Goal: Transaction & Acquisition: Purchase product/service

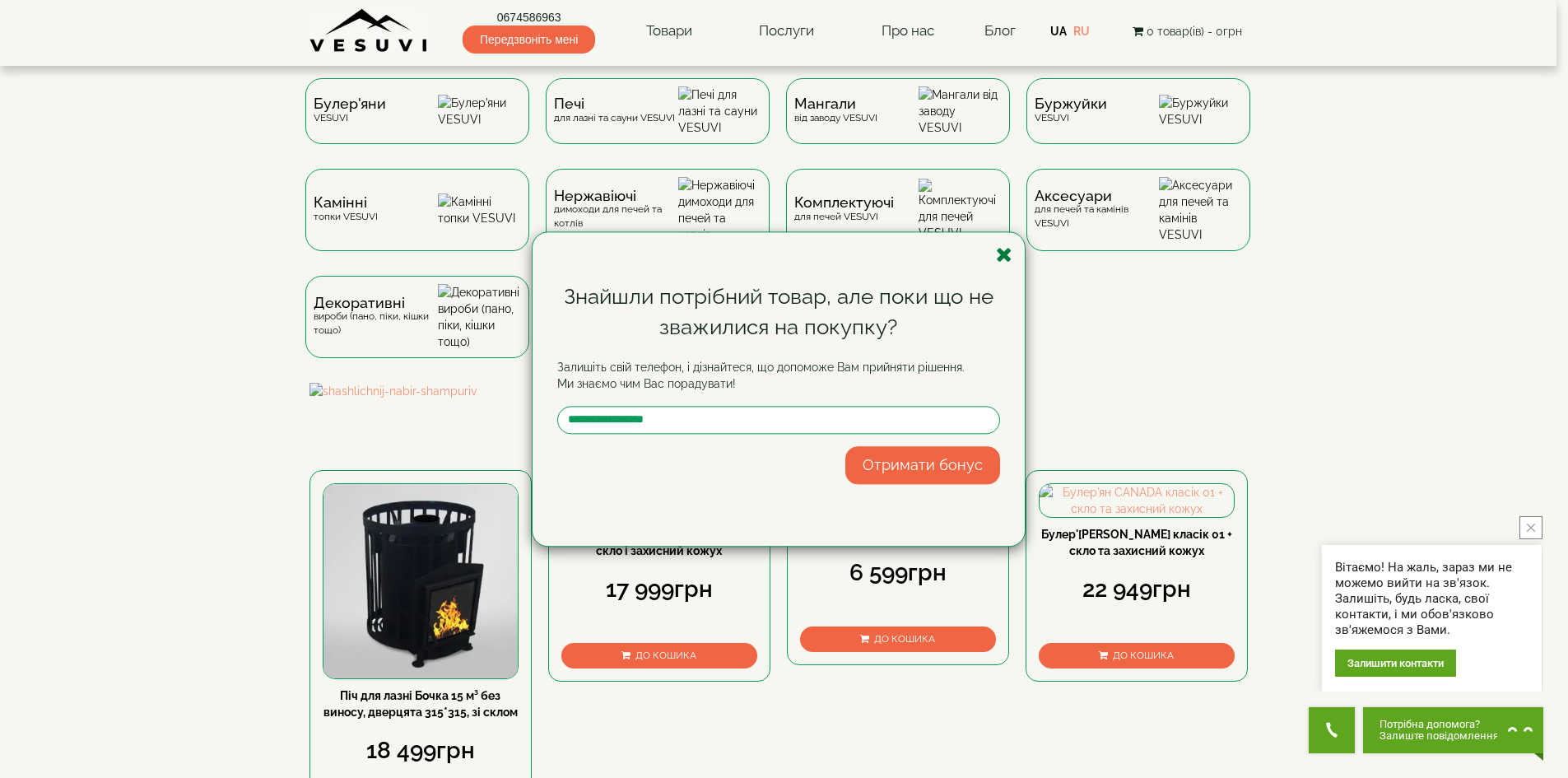
click at [1004, 254] on icon "button" at bounding box center [1004, 254] width 17 height 21
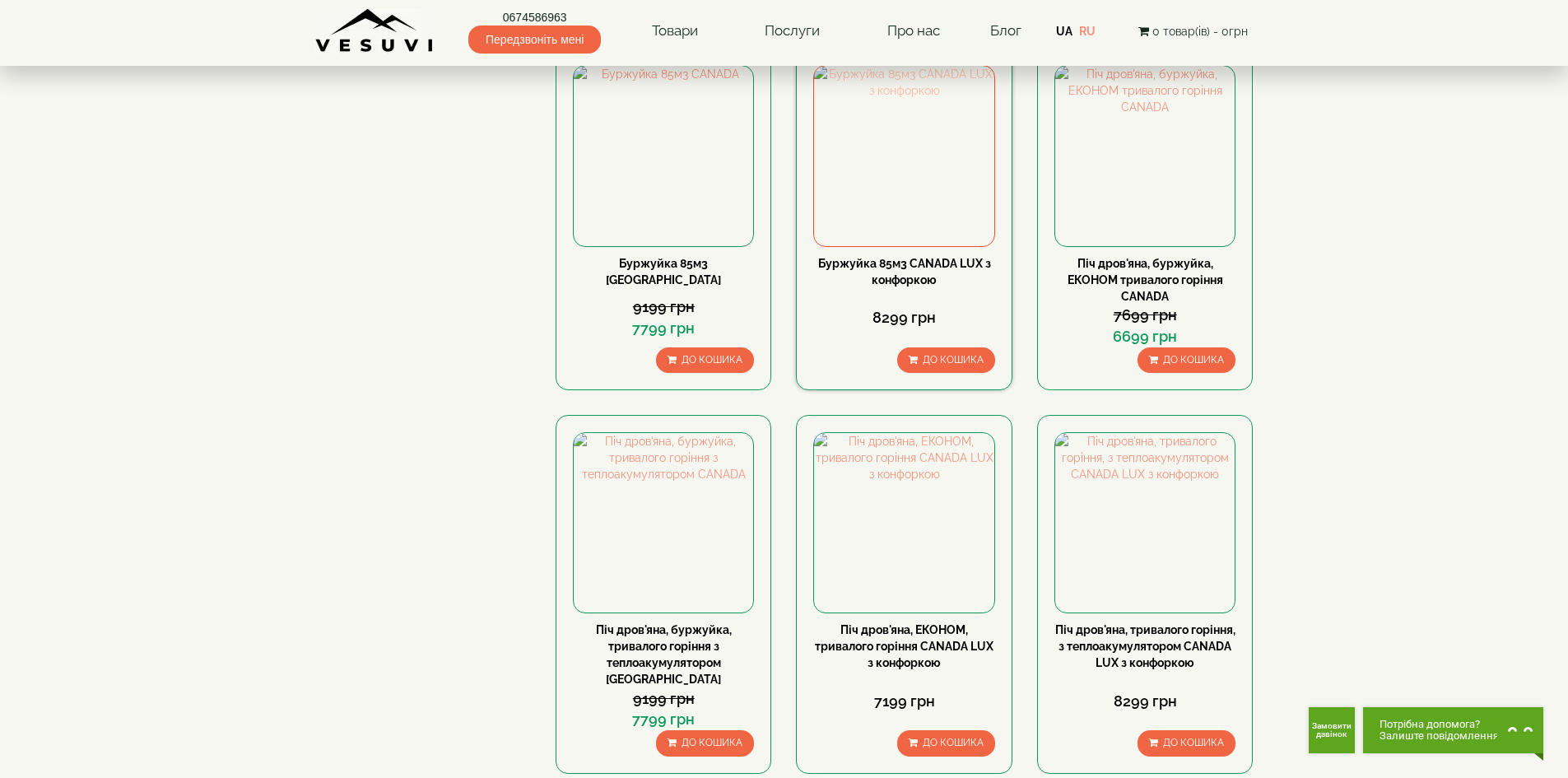
scroll to position [1346, 0]
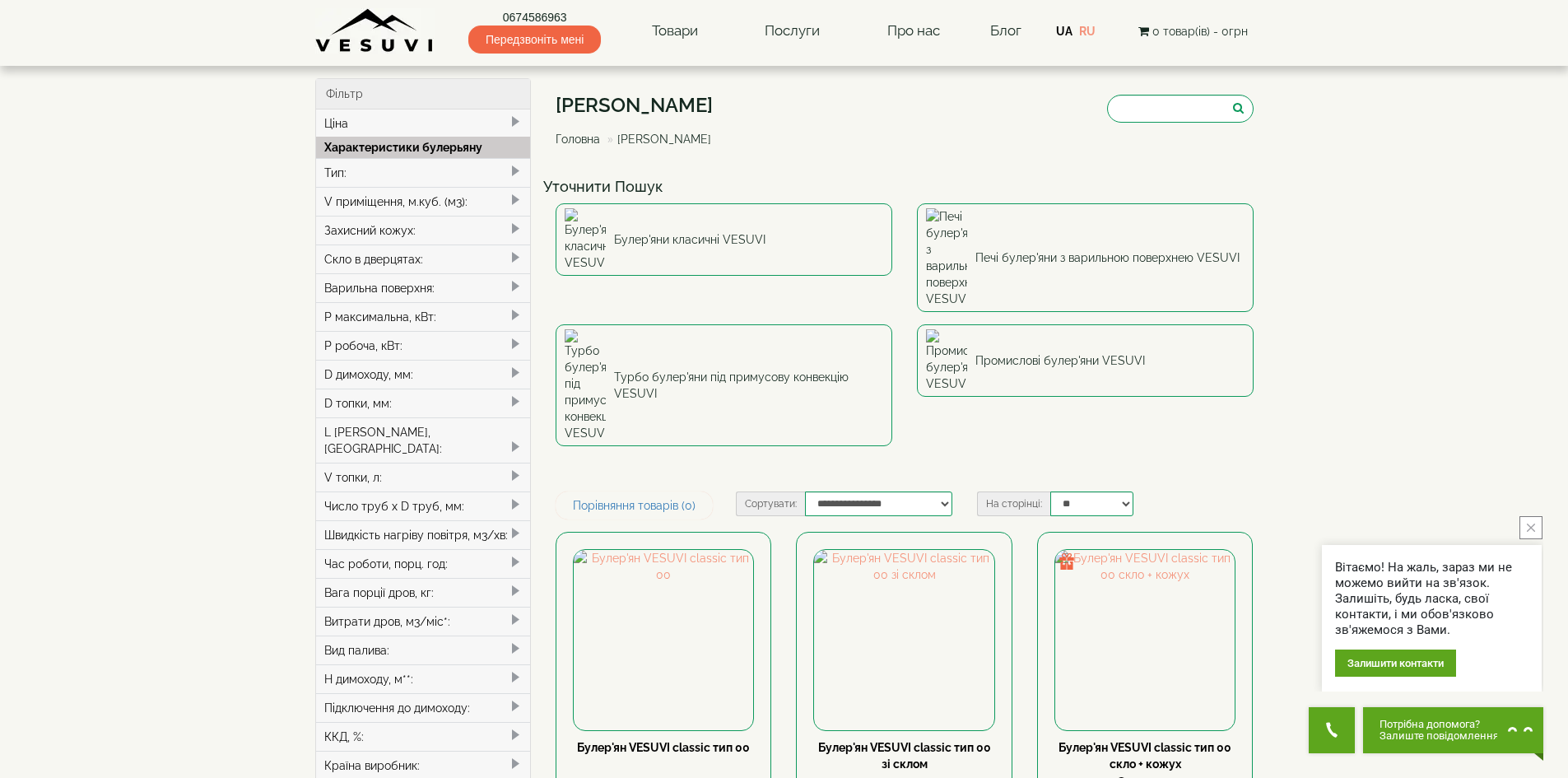
click at [361, 173] on div "Тип:" at bounding box center [424, 173] width 215 height 29
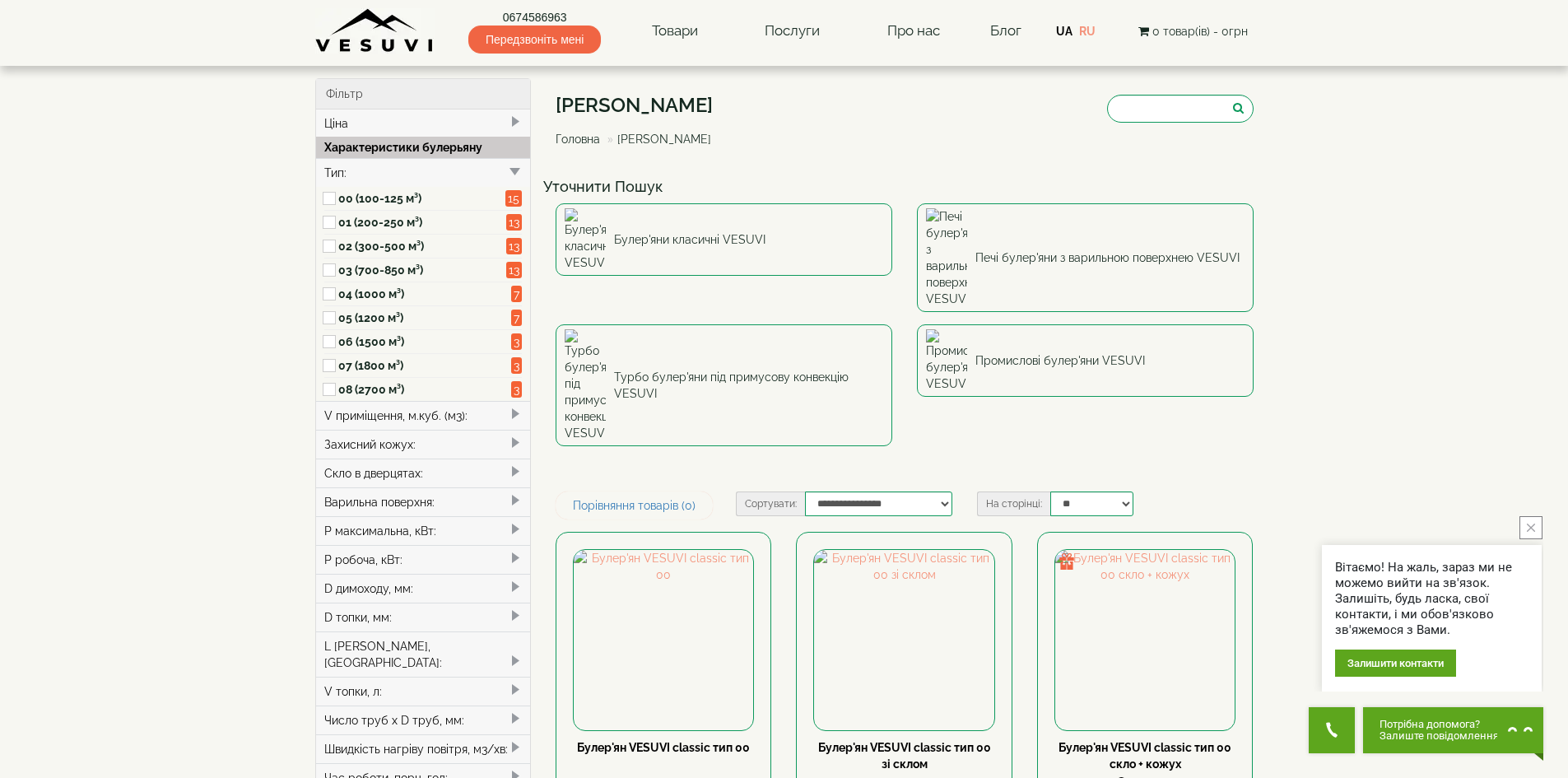
click at [440, 168] on div "Тип:" at bounding box center [424, 173] width 215 height 29
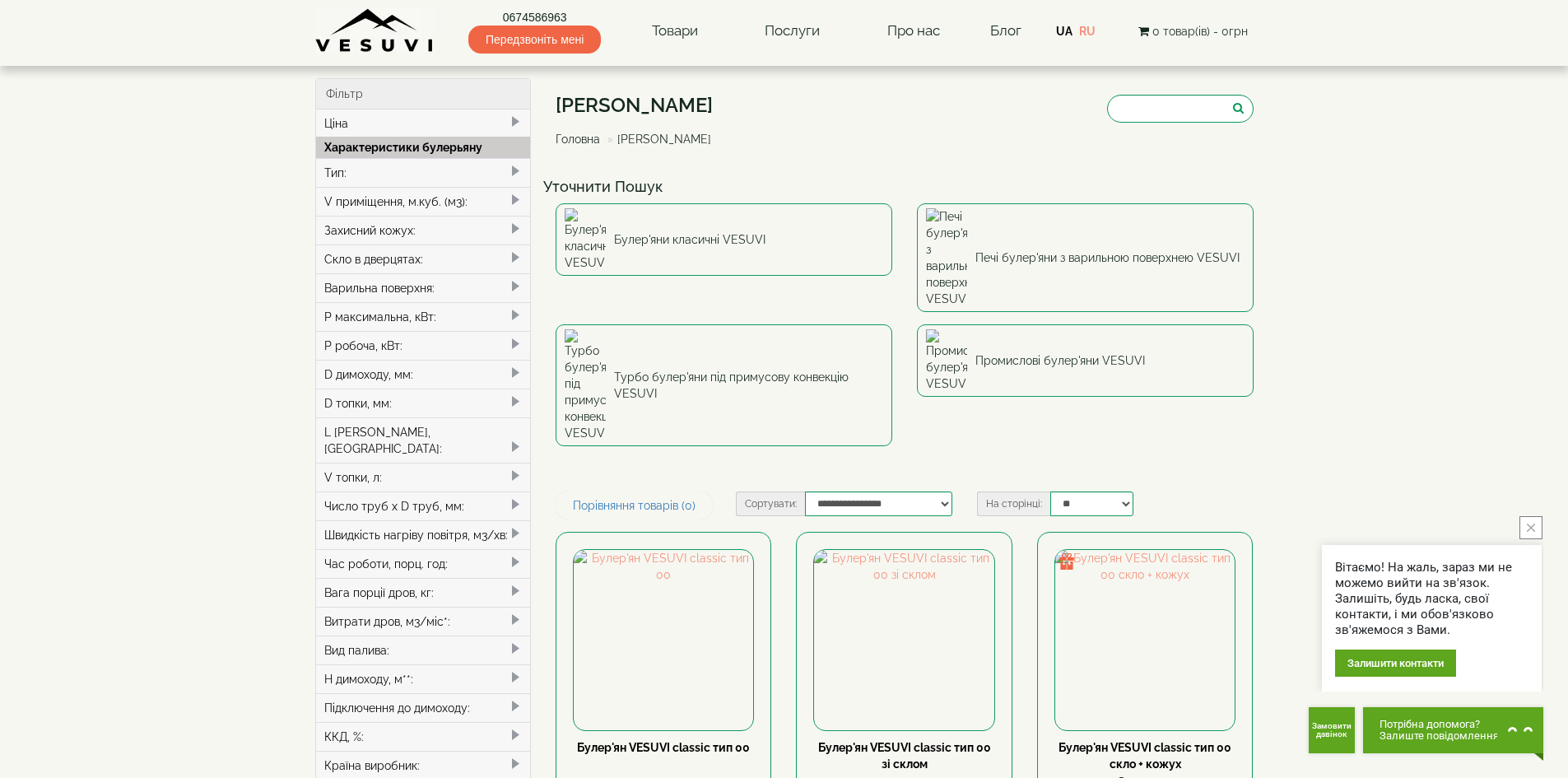
click at [411, 283] on div "Варильна поверхня:" at bounding box center [424, 287] width 215 height 29
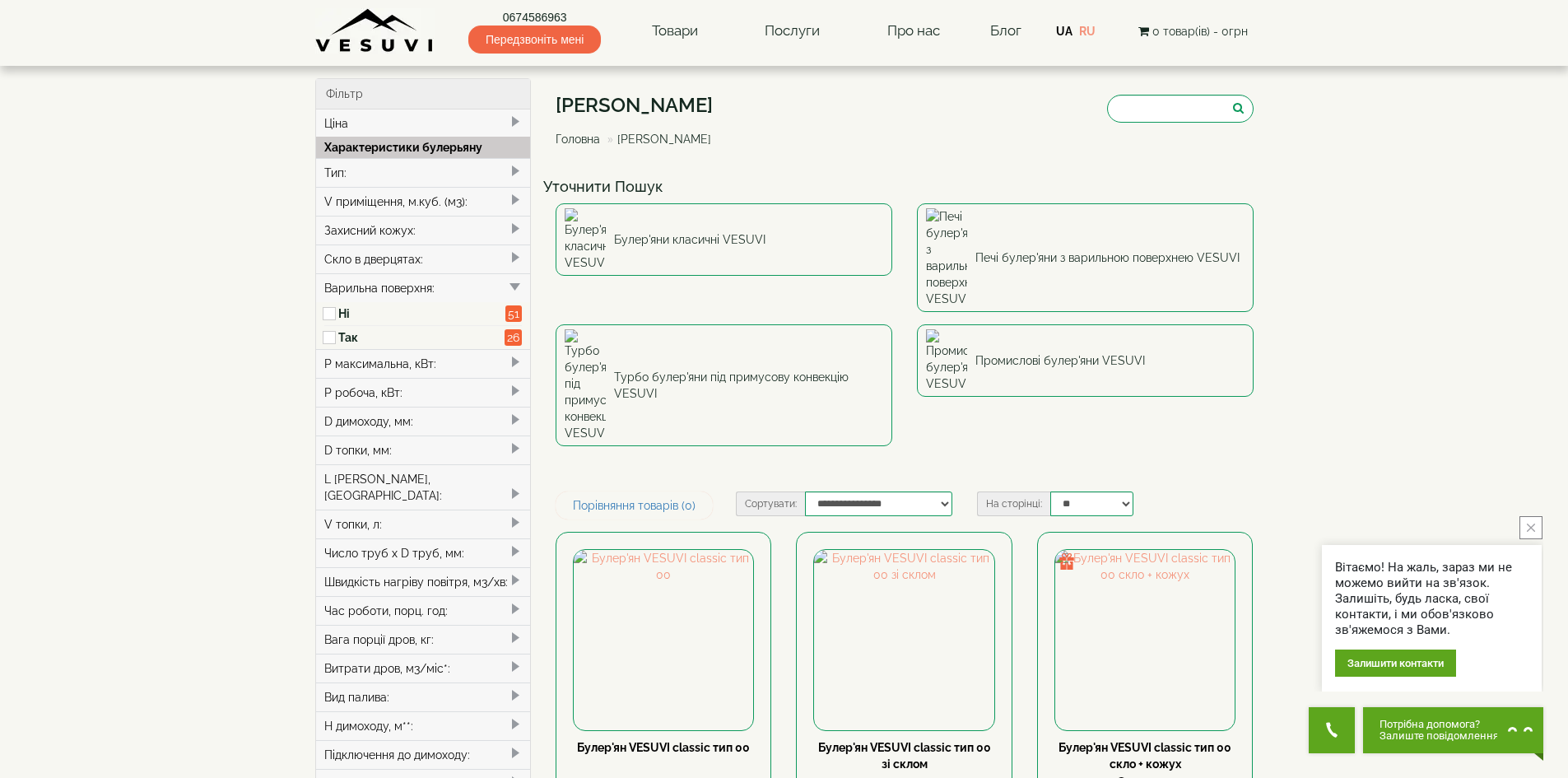
type input "*****"
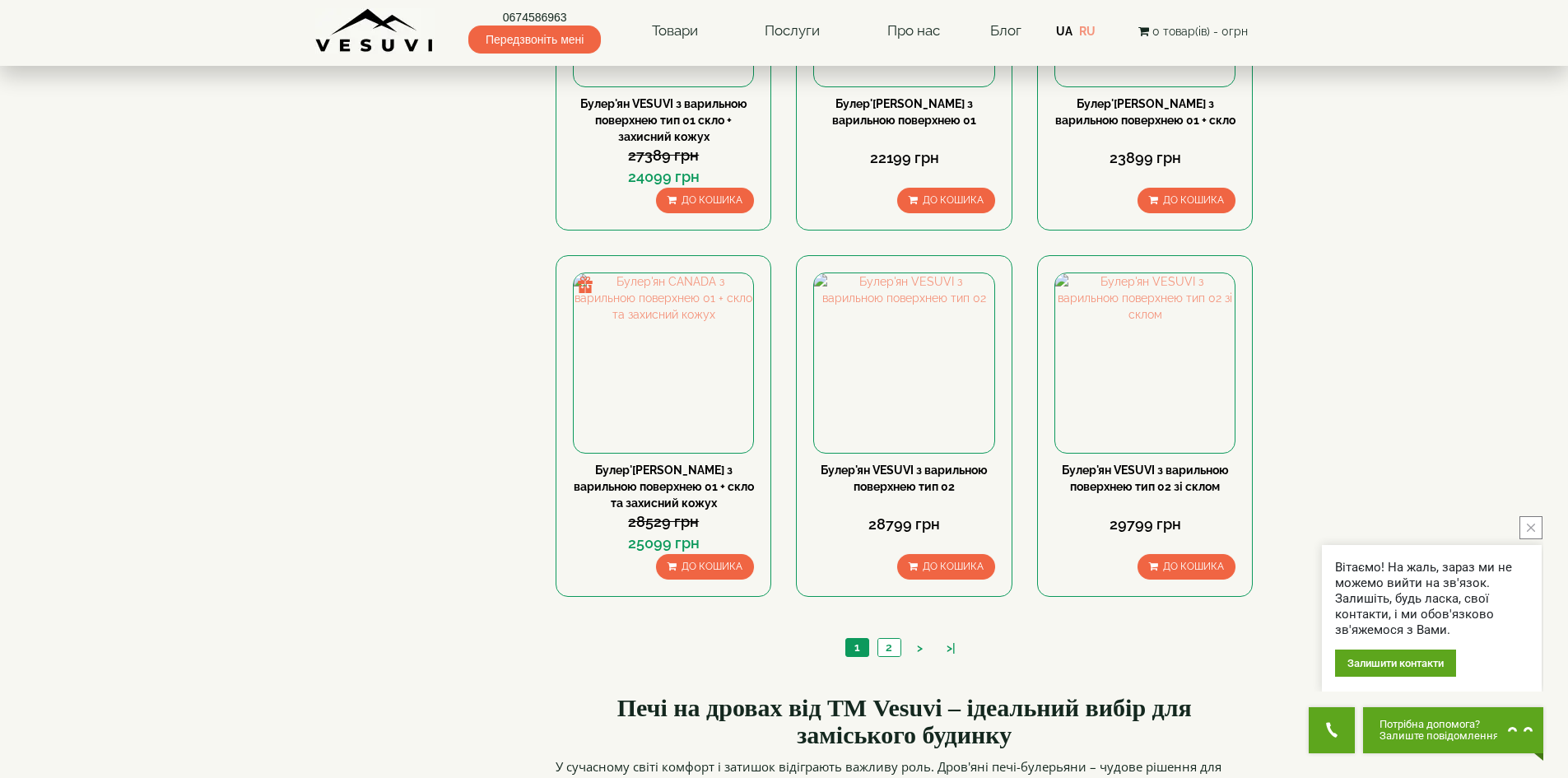
scroll to position [1730, 0]
click at [890, 638] on link "2" at bounding box center [888, 646] width 23 height 17
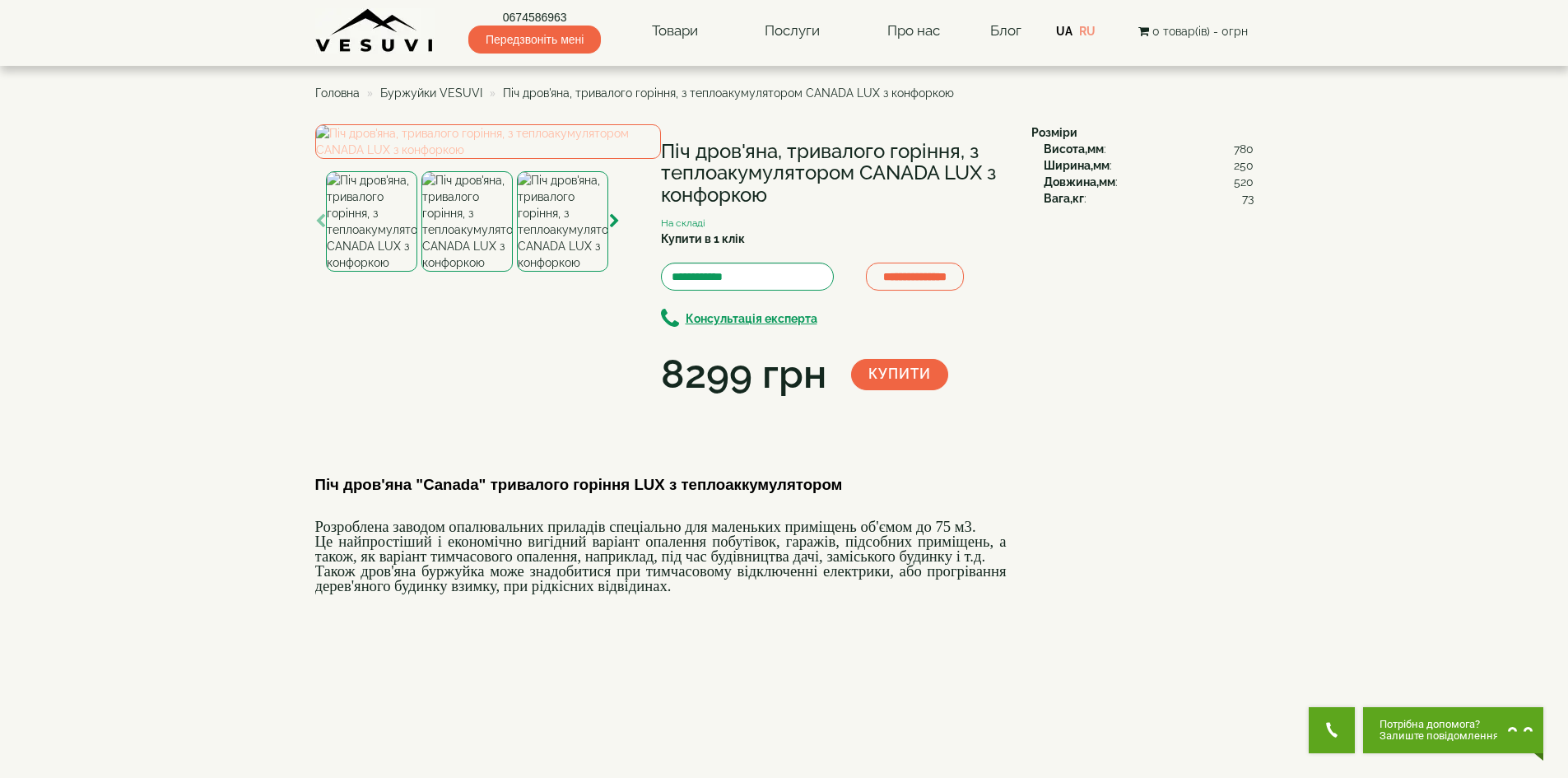
click at [481, 159] on img at bounding box center [487, 142] width 346 height 35
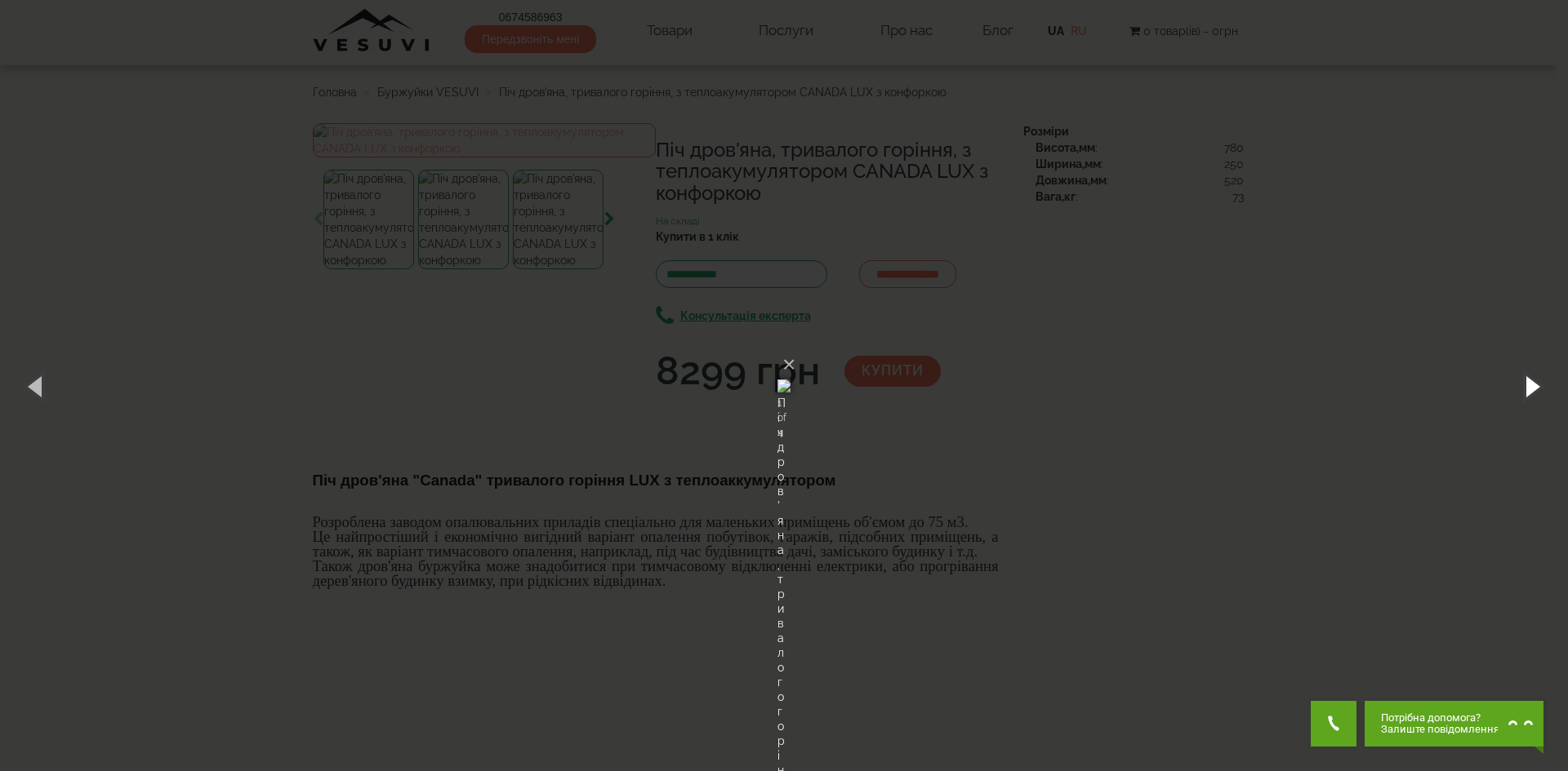
click at [1531, 390] on button "button" at bounding box center [1530, 386] width 73 height 90
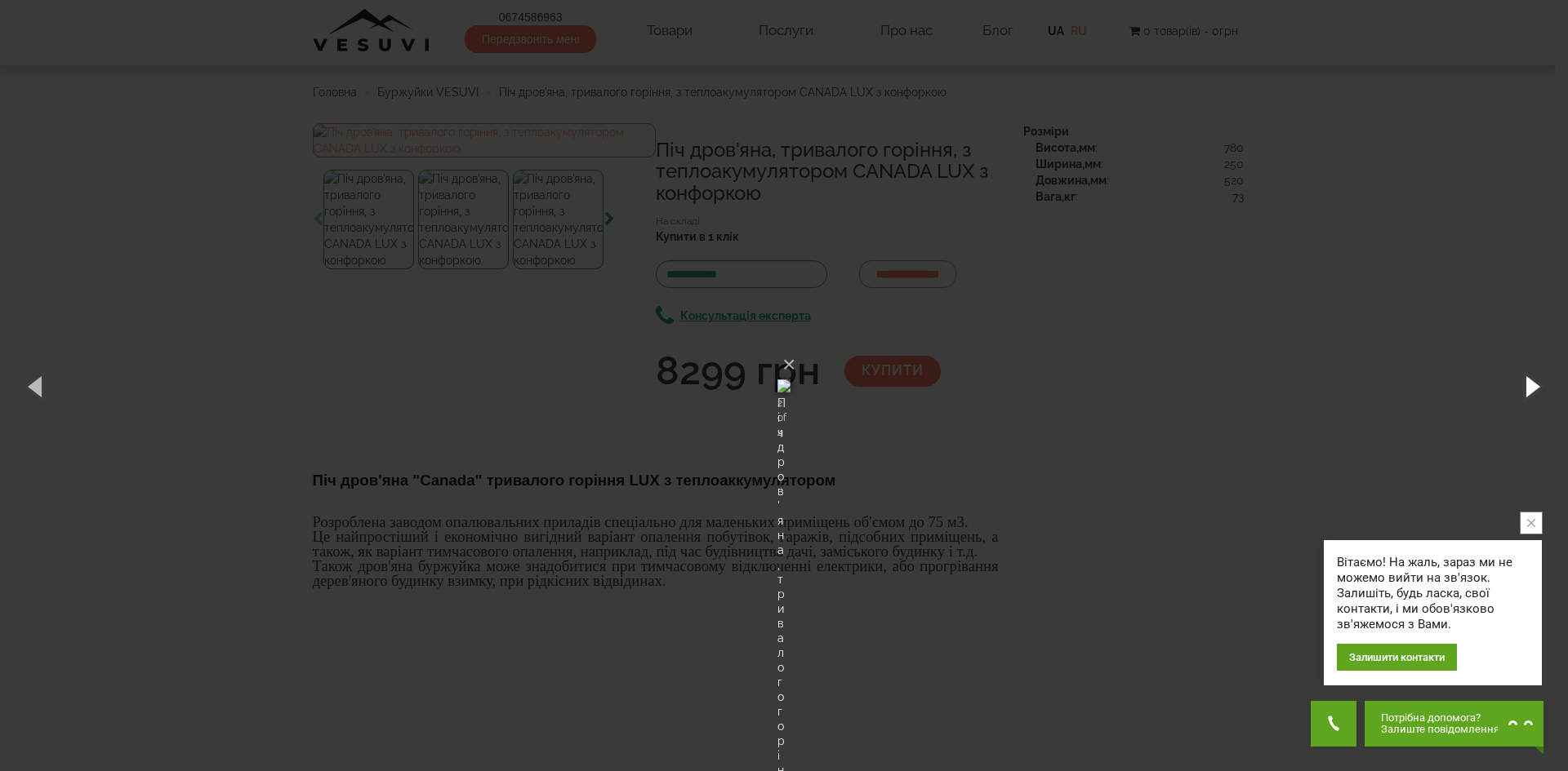
click at [1526, 383] on button "button" at bounding box center [1530, 386] width 73 height 90
drag, startPoint x: 1526, startPoint y: 383, endPoint x: 1243, endPoint y: 446, distance: 289.9
click at [1243, 446] on div "× Піч дров'яна, тривалого горіння, з теплоакумулятором CANADA LUX з конфоркою 4…" at bounding box center [784, 386] width 1568 height 771
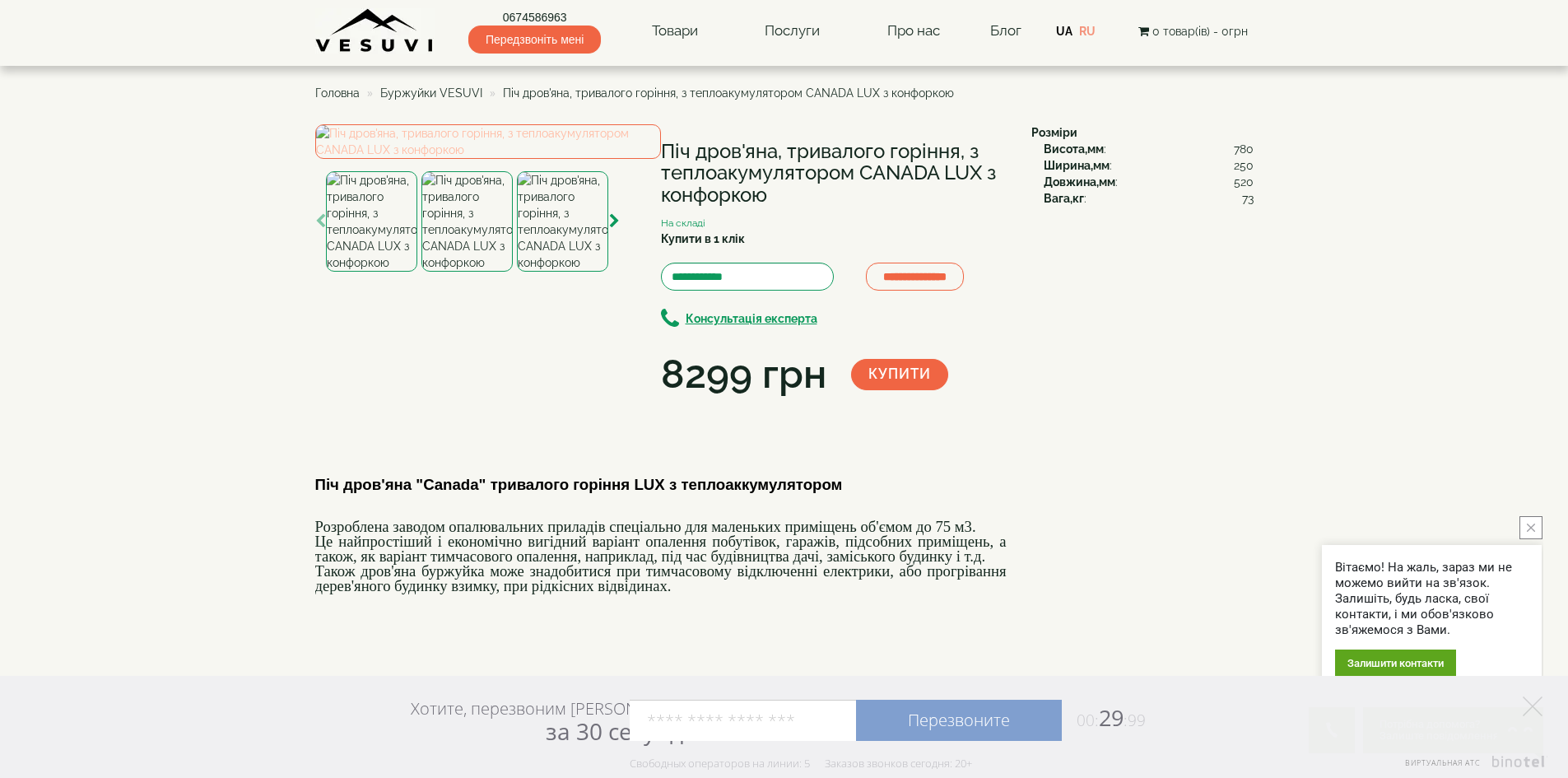
click at [475, 159] on img at bounding box center [487, 142] width 346 height 35
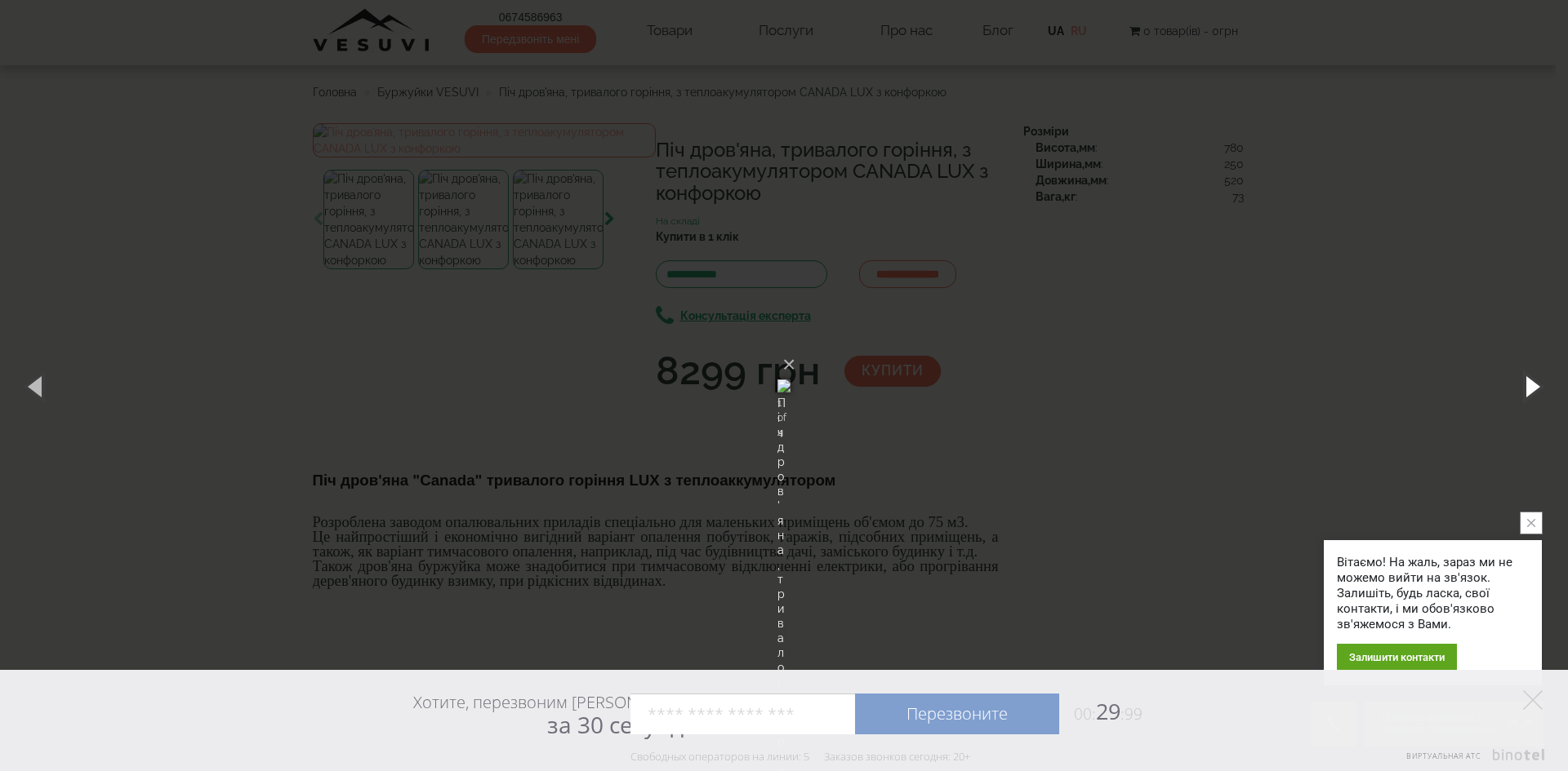
click at [1538, 381] on button "button" at bounding box center [1530, 386] width 73 height 90
click at [1538, 380] on button "button" at bounding box center [1530, 386] width 73 height 90
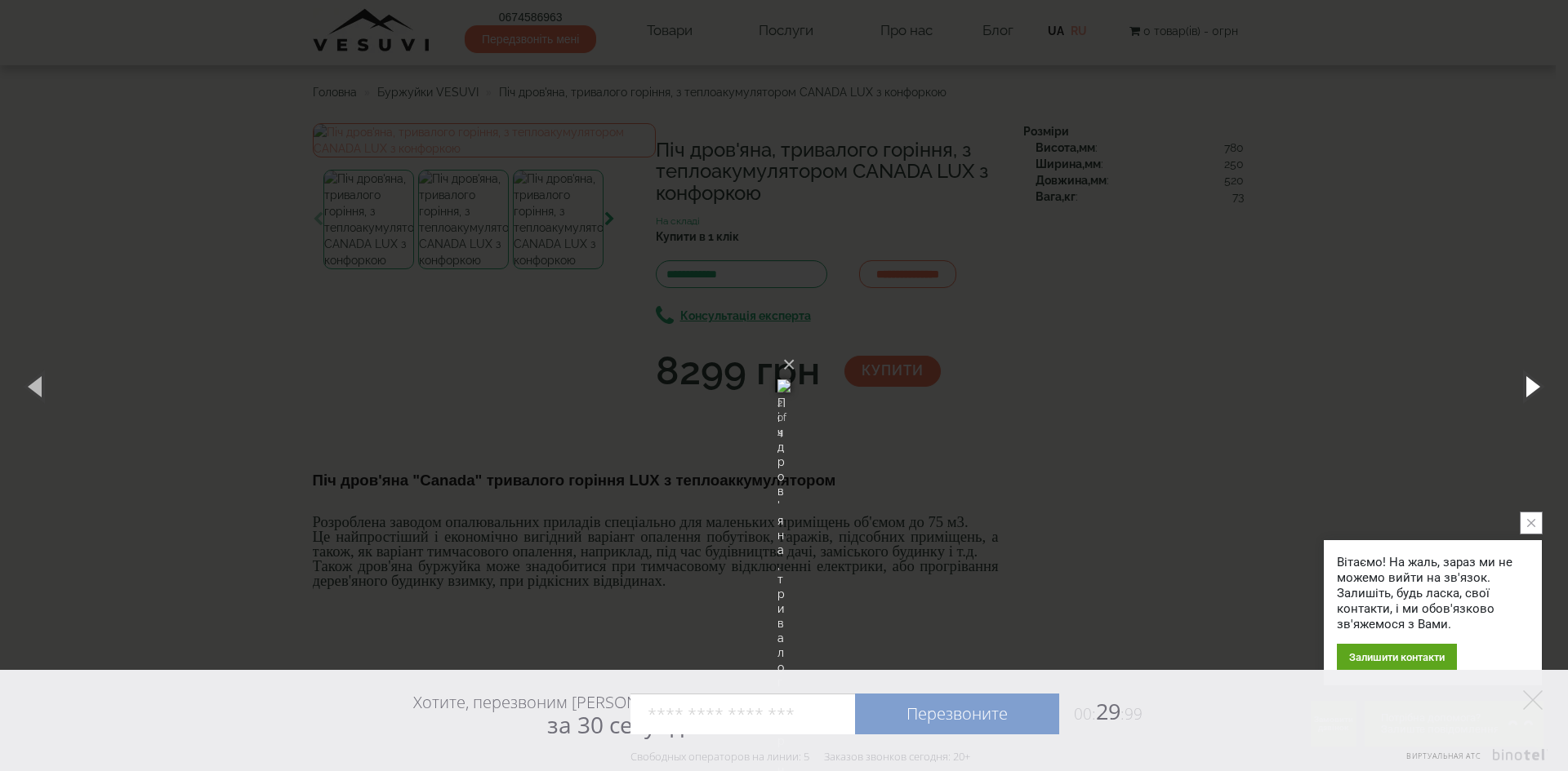
click at [1538, 380] on button "button" at bounding box center [1530, 386] width 73 height 90
click at [1283, 315] on div "× Піч дров'яна, тривалого горіння, з теплоакумулятором CANADA LUX з конфоркою 4…" at bounding box center [784, 386] width 1568 height 771
